Goal: Find specific page/section: Find specific page/section

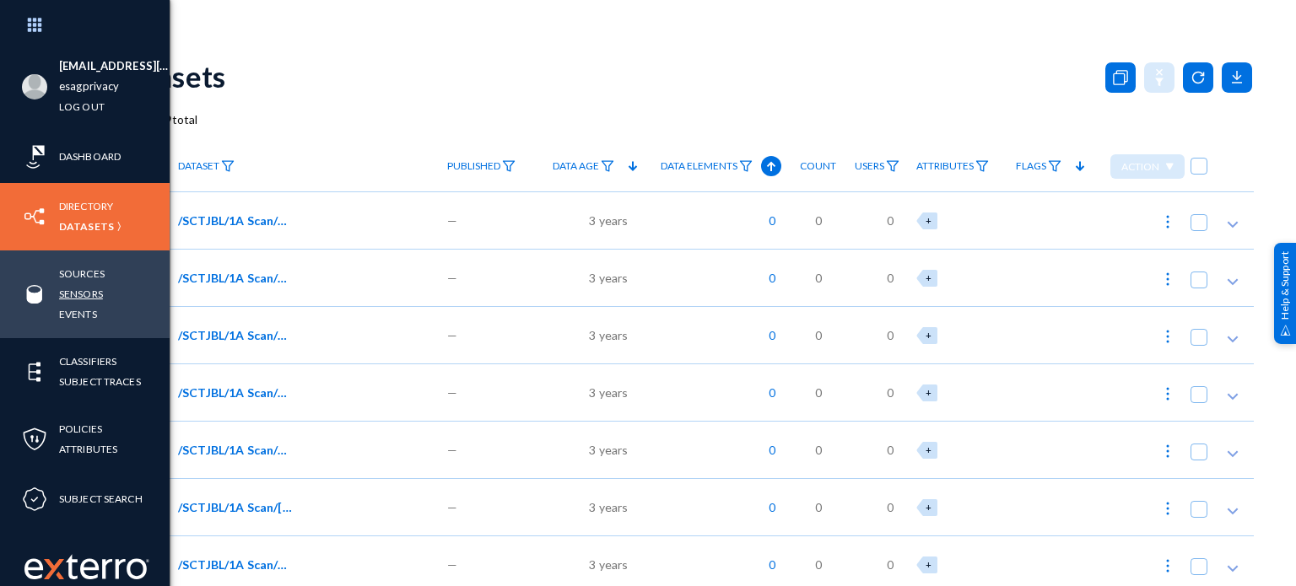
click at [63, 295] on link "Sensors" at bounding box center [81, 293] width 44 height 19
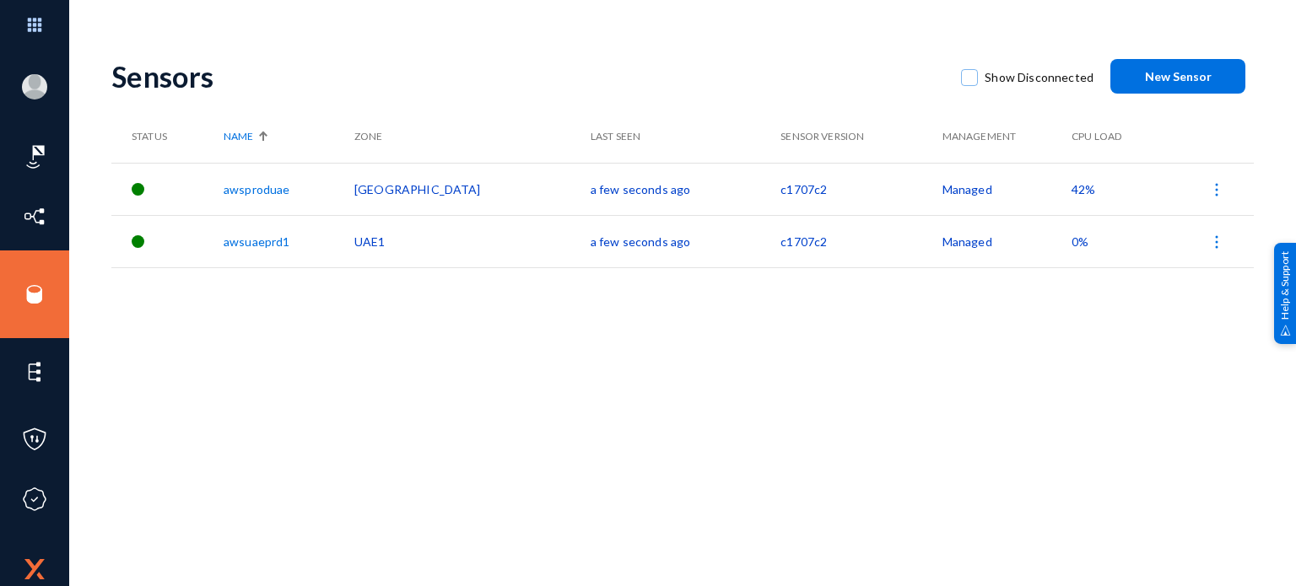
click at [1071, 186] on span "42%" at bounding box center [1083, 189] width 24 height 14
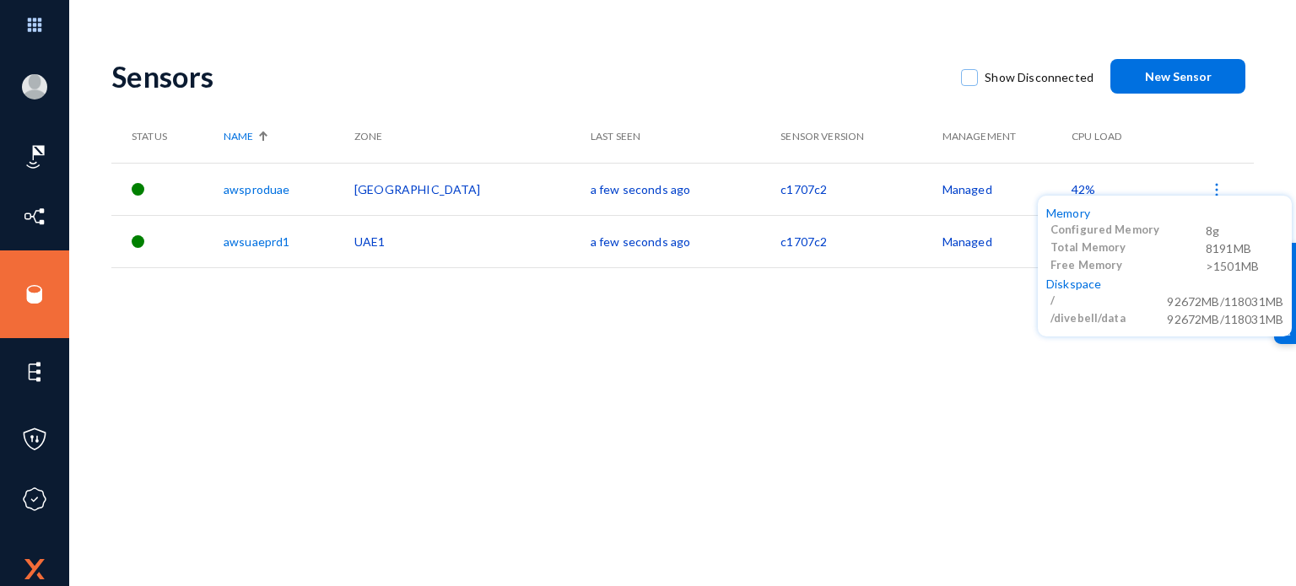
click at [732, 53] on div at bounding box center [648, 293] width 1296 height 586
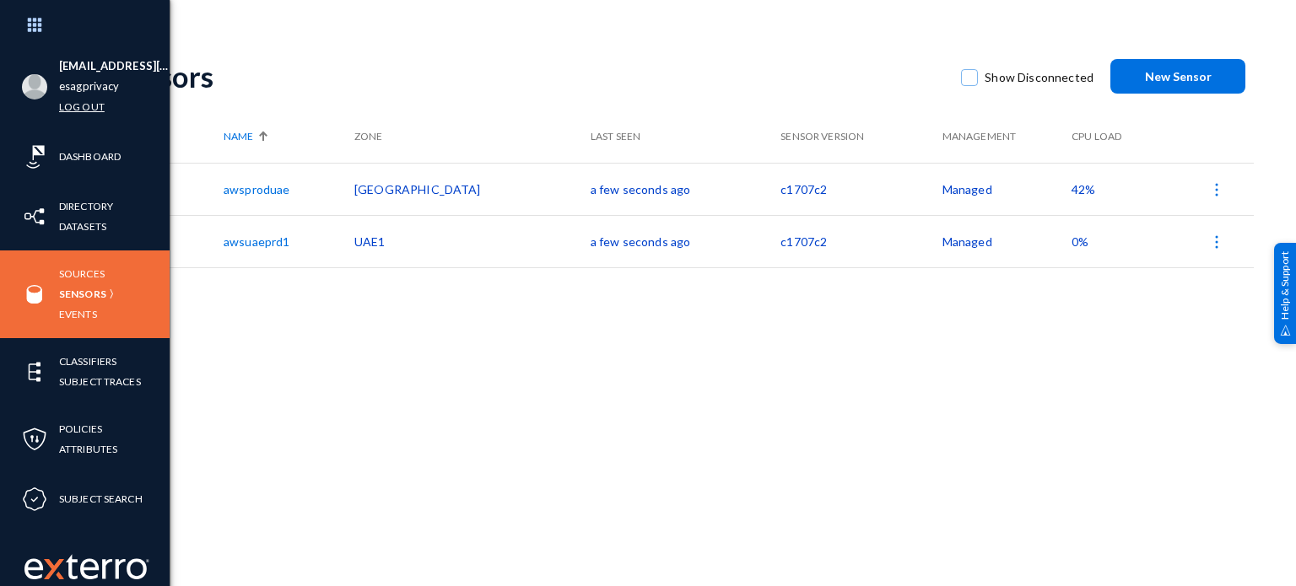
click at [76, 108] on link "Log out" at bounding box center [82, 106] width 46 height 19
